Goal: Check status: Check status

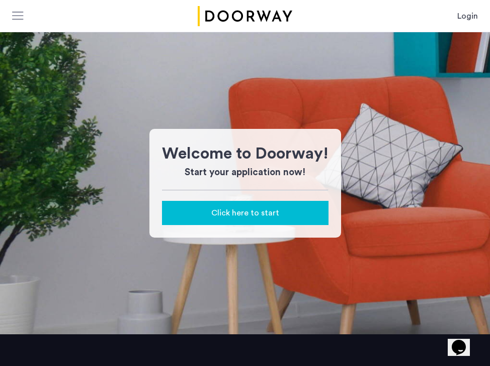
click at [467, 15] on link "Login" at bounding box center [467, 16] width 21 height 12
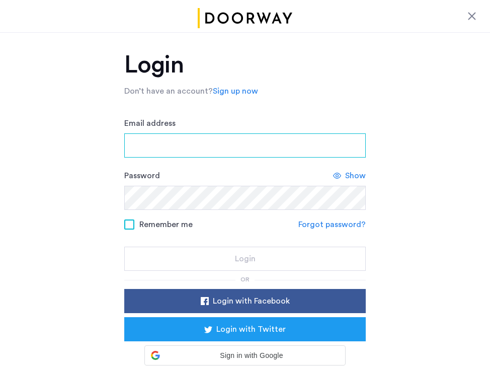
click at [167, 145] on input "Email address" at bounding box center [244, 145] width 241 height 24
type input "**********"
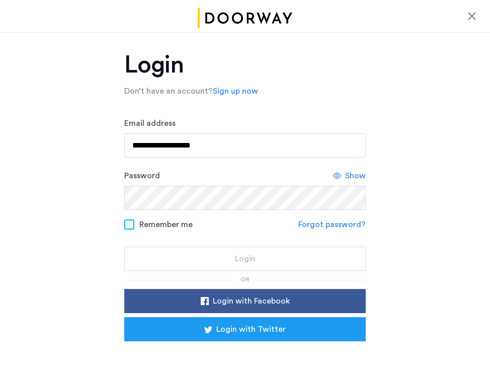
click at [359, 175] on span "Show" at bounding box center [355, 175] width 21 height 12
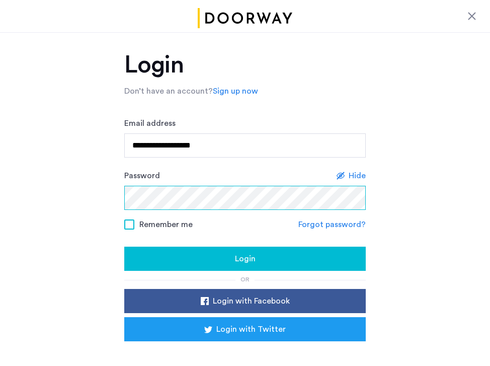
click at [124, 246] on button "Login" at bounding box center [244, 258] width 241 height 24
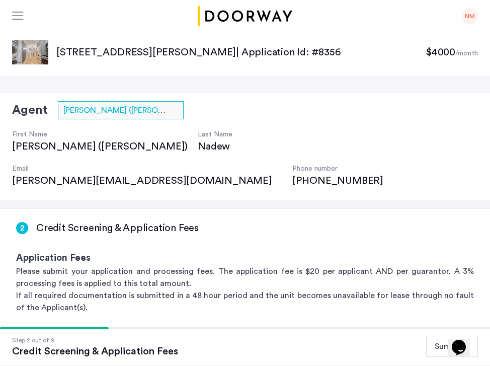
click at [12, 15] on div at bounding box center [18, 17] width 13 height 10
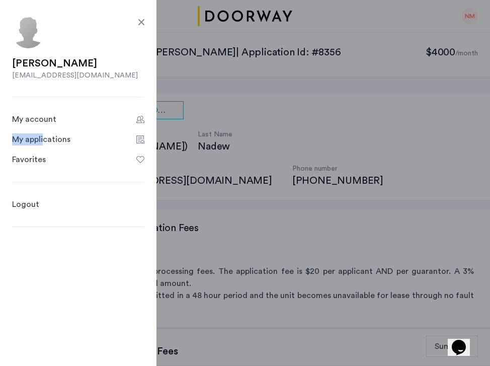
click at [43, 133] on div "My applications" at bounding box center [41, 139] width 58 height 12
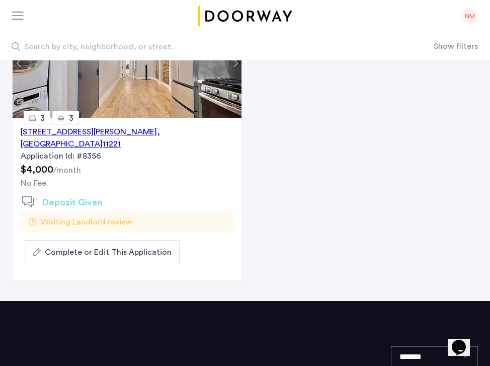
scroll to position [170, 0]
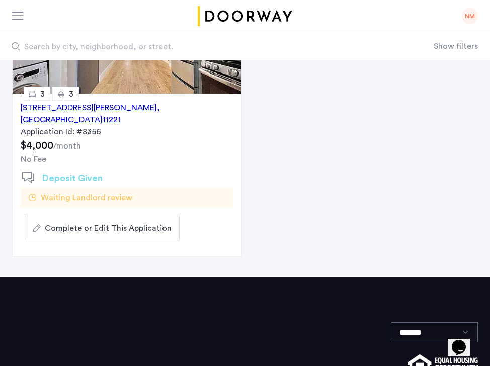
click at [69, 192] on span "Waiting Landlord review" at bounding box center [87, 198] width 92 height 12
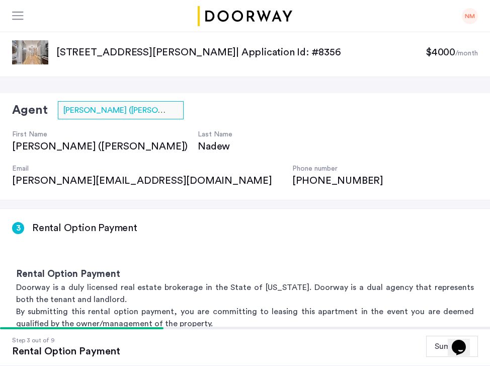
click at [22, 17] on div at bounding box center [18, 17] width 13 height 10
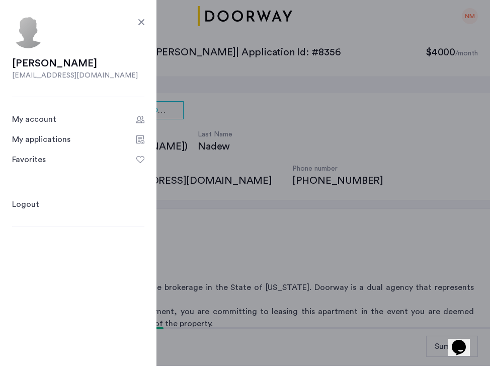
click at [24, 200] on link "Logout" at bounding box center [25, 204] width 27 height 12
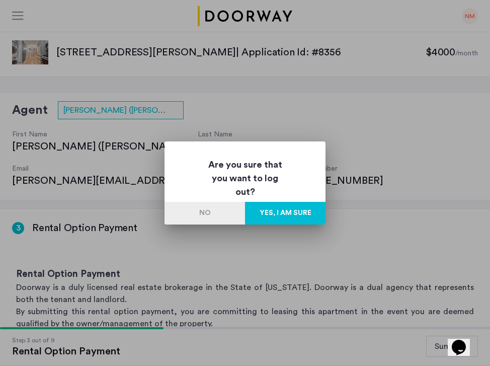
click at [299, 212] on button "Yes, I am sure" at bounding box center [285, 213] width 80 height 23
